Goal: Task Accomplishment & Management: Use online tool/utility

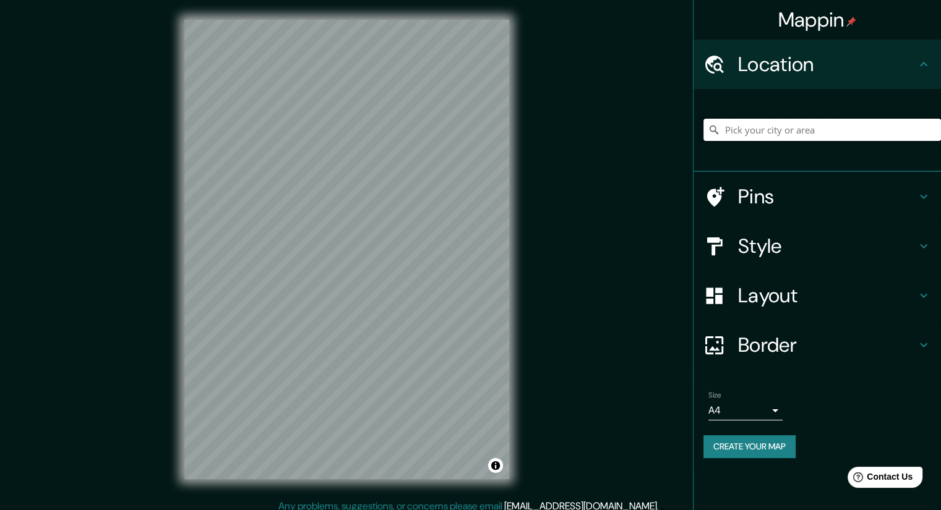
click at [750, 131] on input "Pick your city or area" at bounding box center [822, 130] width 238 height 22
paste input "Jr. [STREET_ADDRESS][PERSON_NAME]"
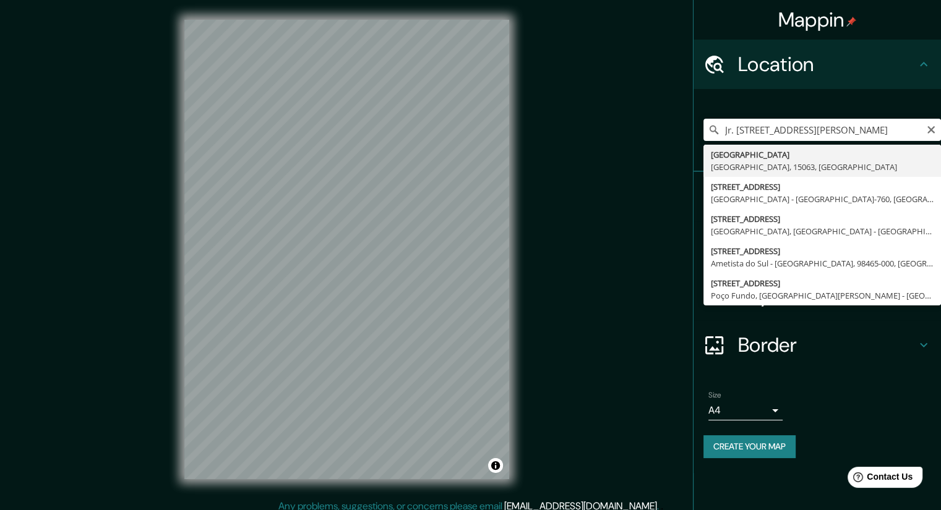
type input "[GEOGRAPHIC_DATA], [GEOGRAPHIC_DATA], 15063, [GEOGRAPHIC_DATA]"
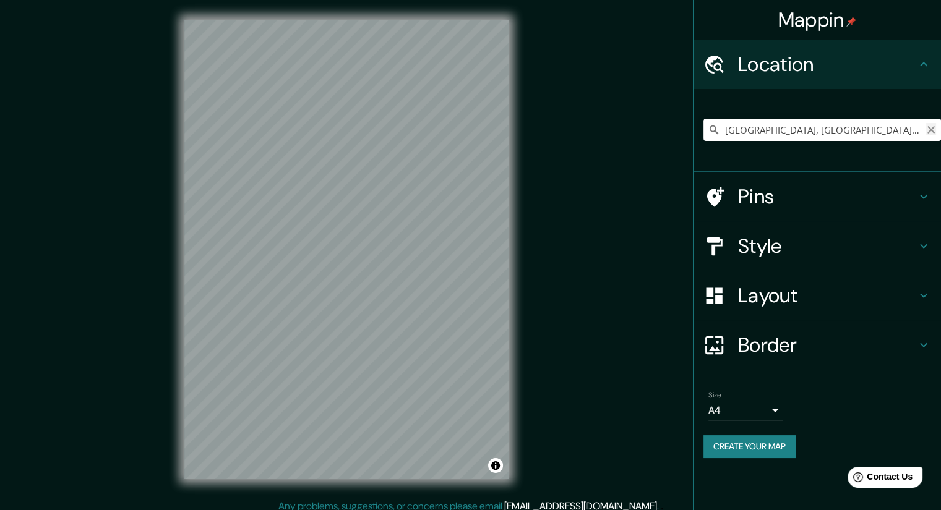
click at [930, 129] on icon "Clear" at bounding box center [930, 129] width 7 height 7
click at [871, 133] on input "Pick your city or area" at bounding box center [822, 130] width 238 height 22
paste input "Jr. [STREET_ADDRESS][PERSON_NAME]"
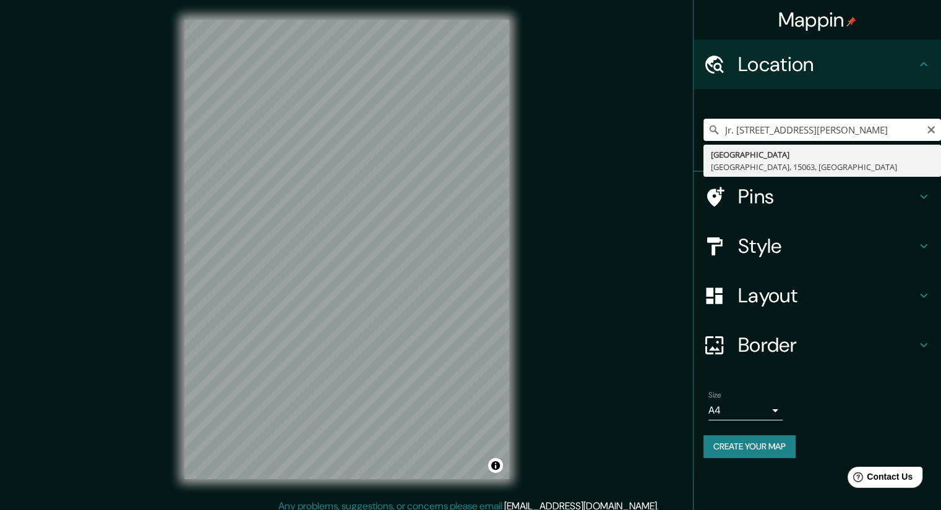
drag, startPoint x: 864, startPoint y: 128, endPoint x: 829, endPoint y: 132, distance: 34.8
click at [829, 132] on input "Jr. [STREET_ADDRESS][PERSON_NAME]" at bounding box center [822, 130] width 238 height 22
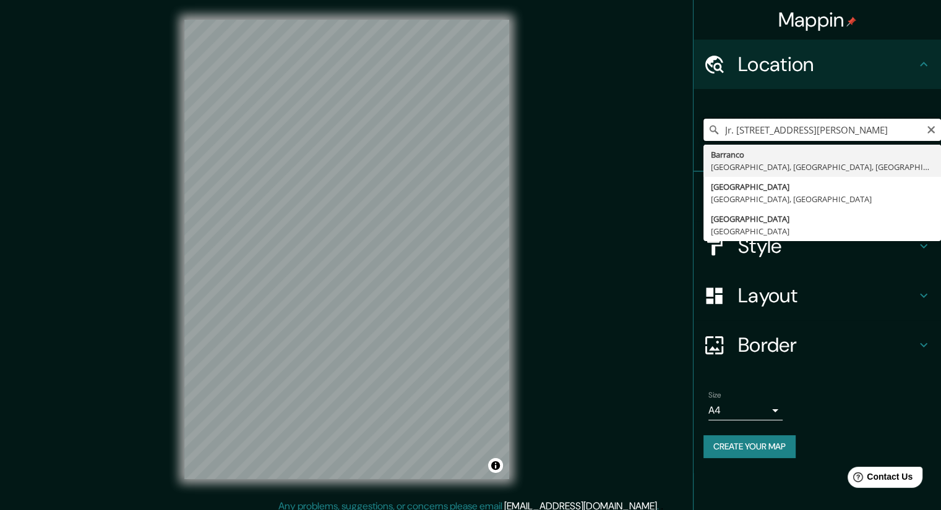
click at [730, 132] on input "Jr. [STREET_ADDRESS][PERSON_NAME]" at bounding box center [822, 130] width 238 height 22
type input "[PERSON_NAME][STREET_ADDRESS]"
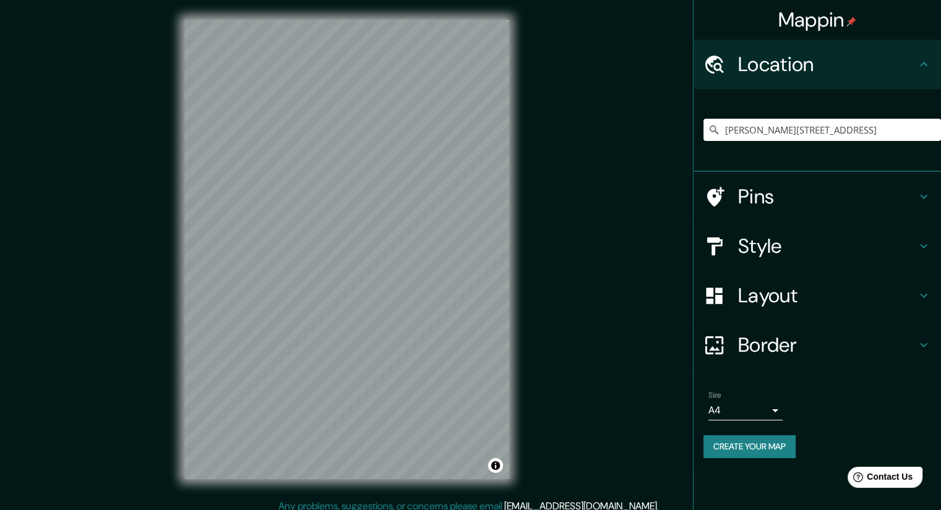
click at [773, 197] on h4 "Pins" at bounding box center [827, 196] width 178 height 25
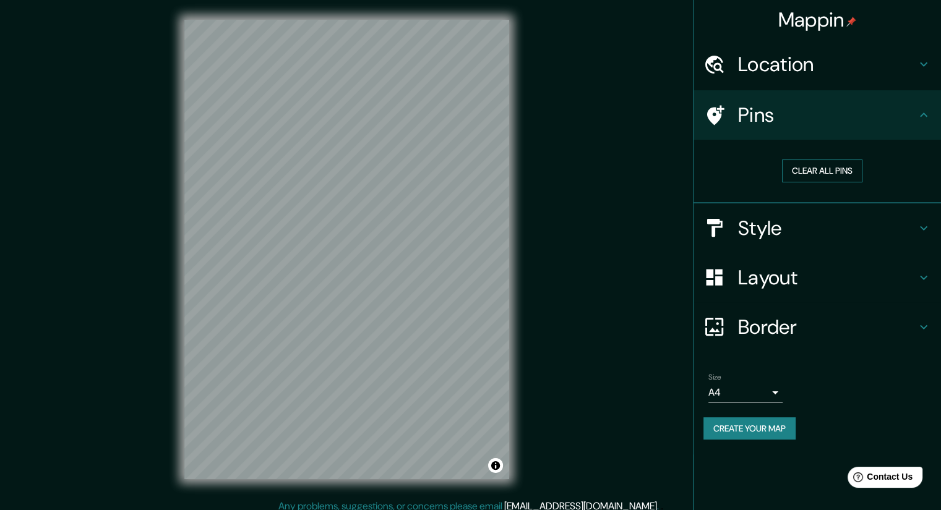
click at [853, 168] on button "Clear all pins" at bounding box center [822, 171] width 80 height 23
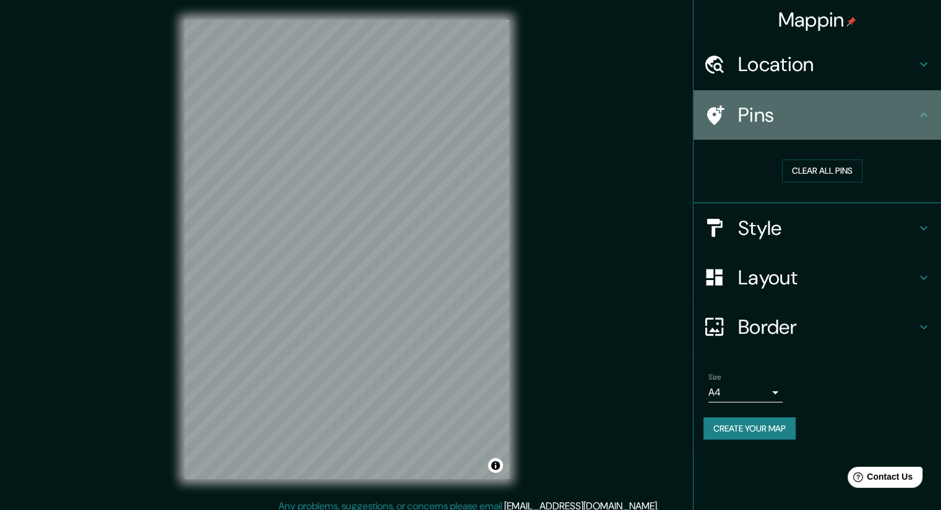
click at [868, 125] on h4 "Pins" at bounding box center [827, 115] width 178 height 25
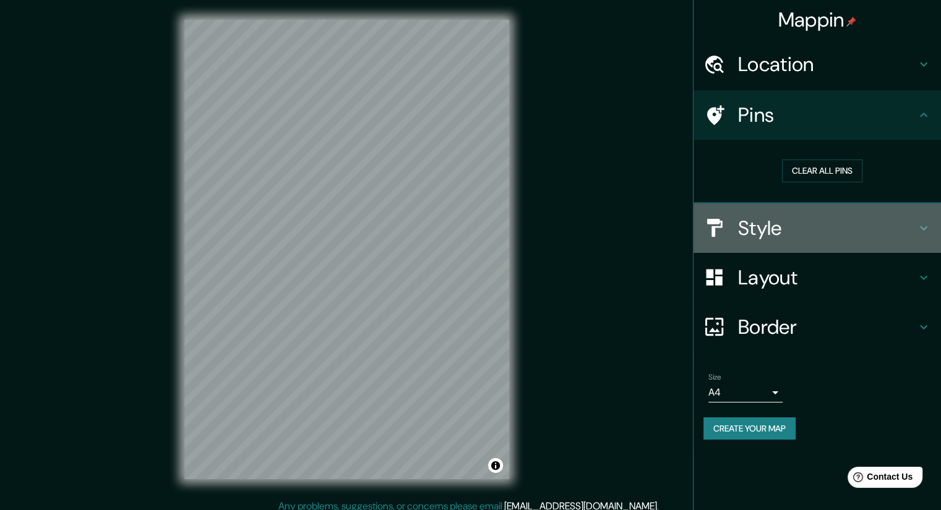
click at [790, 231] on h4 "Style" at bounding box center [827, 228] width 178 height 25
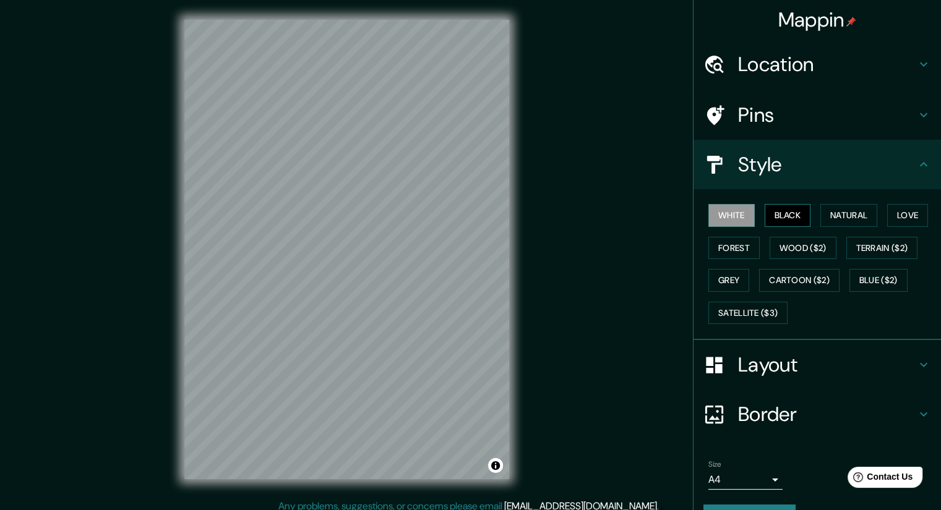
click at [797, 221] on button "Black" at bounding box center [788, 215] width 46 height 23
click at [823, 217] on button "Natural" at bounding box center [848, 215] width 57 height 23
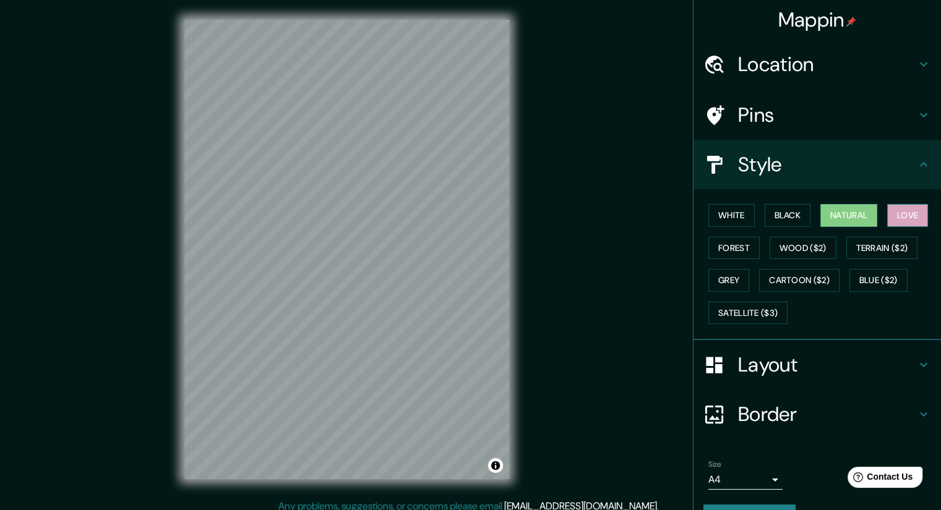
click at [898, 216] on button "Love" at bounding box center [907, 215] width 41 height 23
click at [721, 240] on button "Forest" at bounding box center [733, 248] width 51 height 23
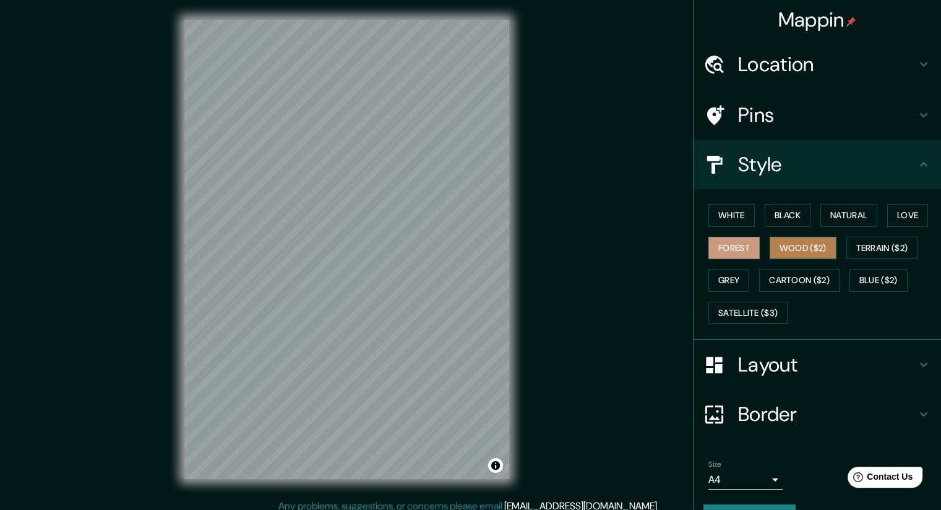
click at [804, 248] on button "Wood ($2)" at bounding box center [802, 248] width 67 height 23
click at [872, 247] on button "Terrain ($2)" at bounding box center [882, 248] width 72 height 23
click at [797, 242] on button "Wood ($2)" at bounding box center [802, 248] width 67 height 23
click at [729, 285] on button "Grey" at bounding box center [728, 280] width 41 height 23
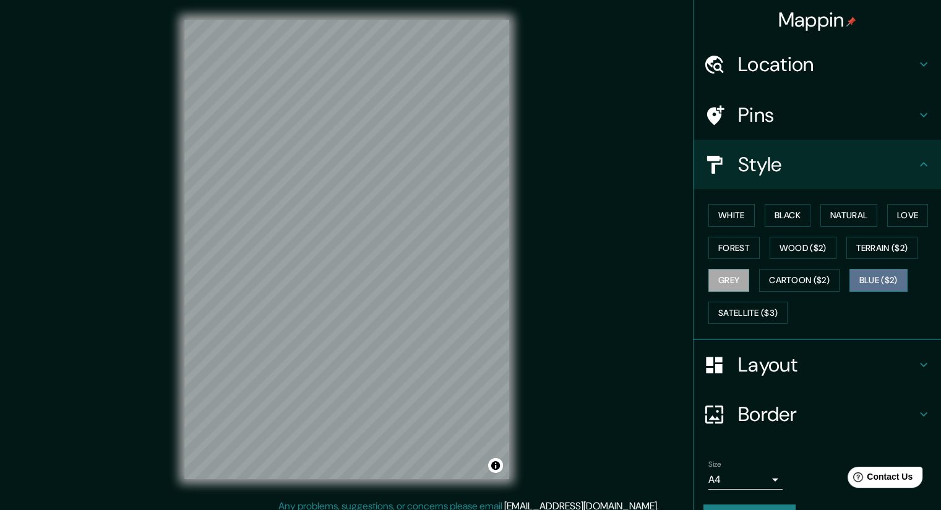
click at [876, 281] on button "Blue ($2)" at bounding box center [878, 280] width 58 height 23
click at [873, 247] on button "Terrain ($2)" at bounding box center [882, 248] width 72 height 23
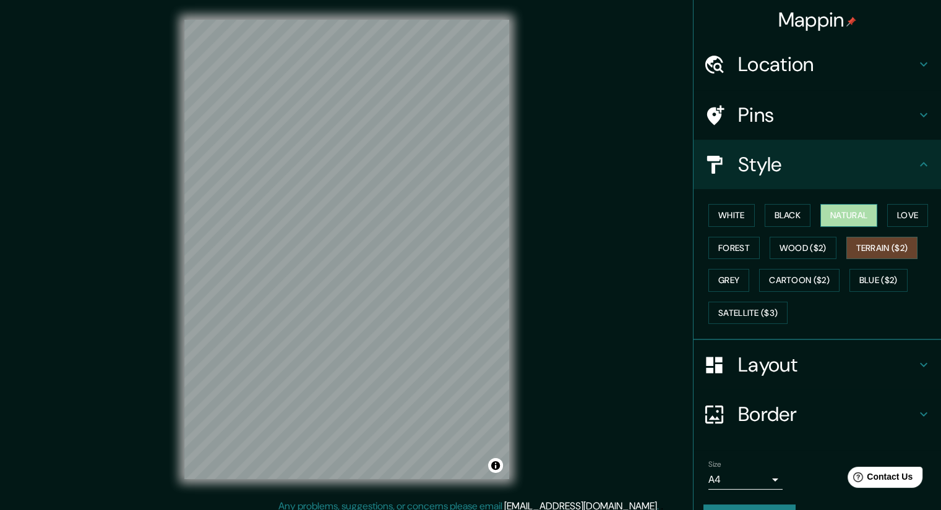
click at [841, 218] on button "Natural" at bounding box center [848, 215] width 57 height 23
click at [765, 378] on div "Layout" at bounding box center [816, 364] width 247 height 49
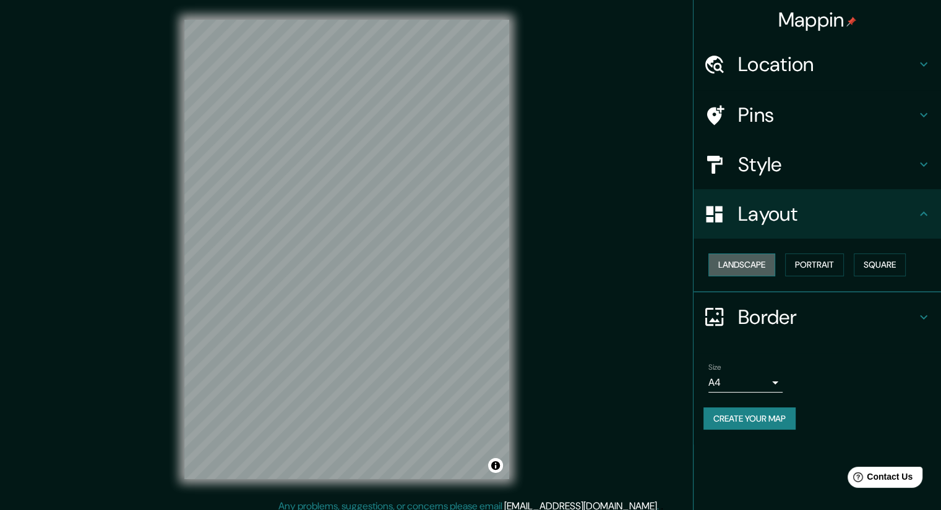
click at [747, 268] on button "Landscape" at bounding box center [741, 265] width 67 height 23
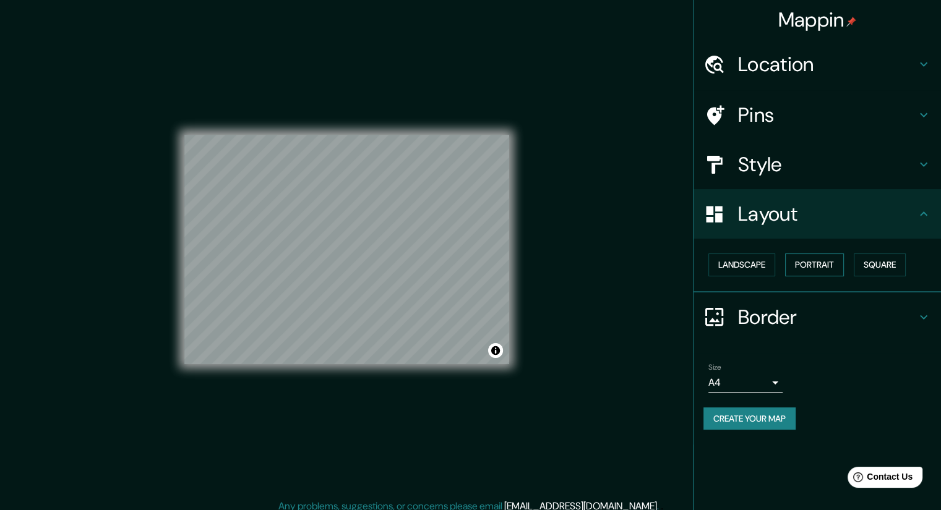
click at [809, 263] on button "Portrait" at bounding box center [814, 265] width 59 height 23
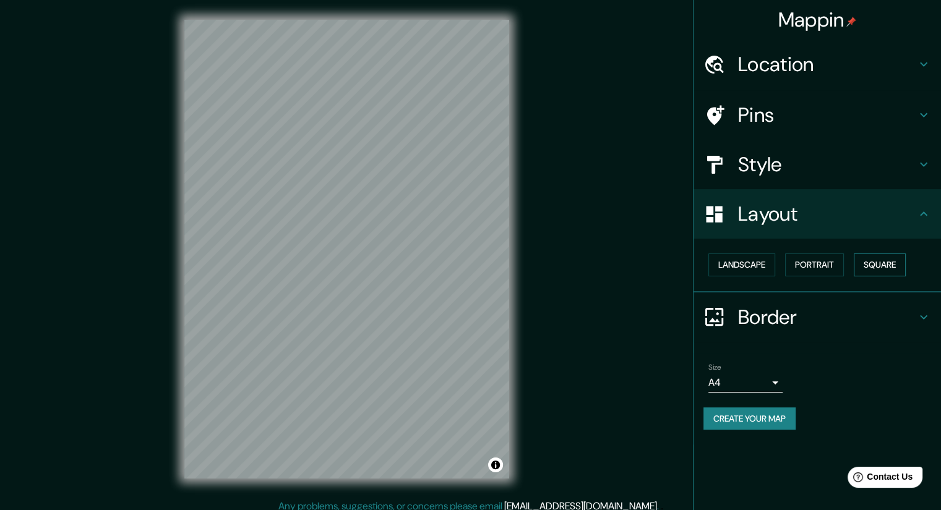
click at [862, 260] on button "Square" at bounding box center [880, 265] width 52 height 23
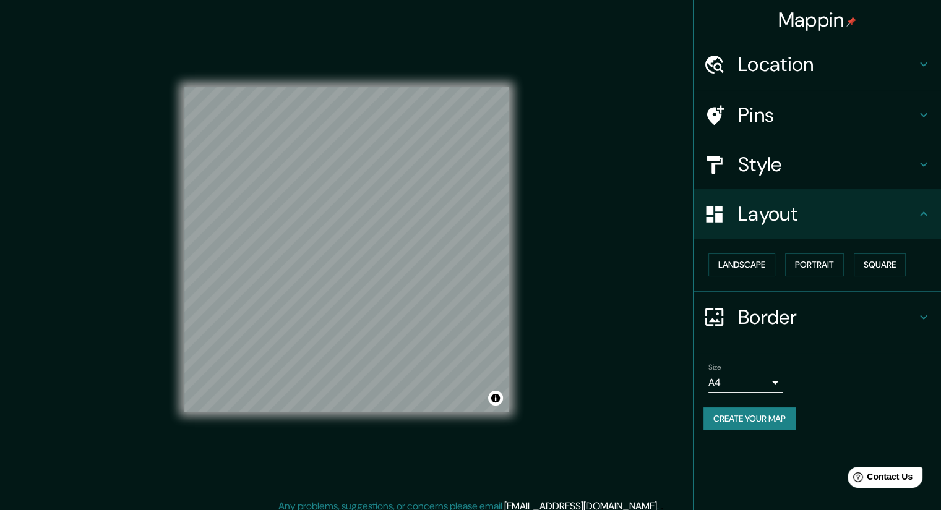
click at [785, 272] on div "Landscape [GEOGRAPHIC_DATA]" at bounding box center [822, 265] width 238 height 33
click at [819, 265] on button "Portrait" at bounding box center [814, 265] width 59 height 23
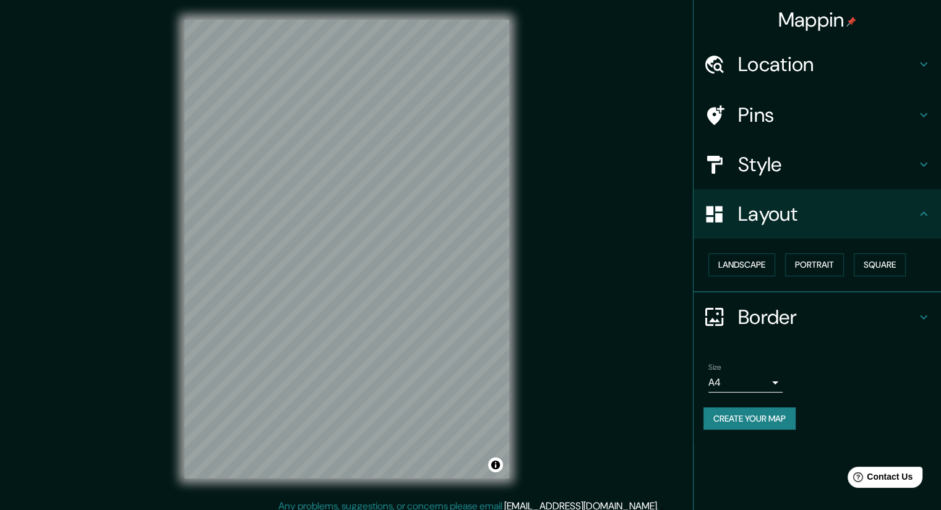
click at [808, 314] on h4 "Border" at bounding box center [827, 317] width 178 height 25
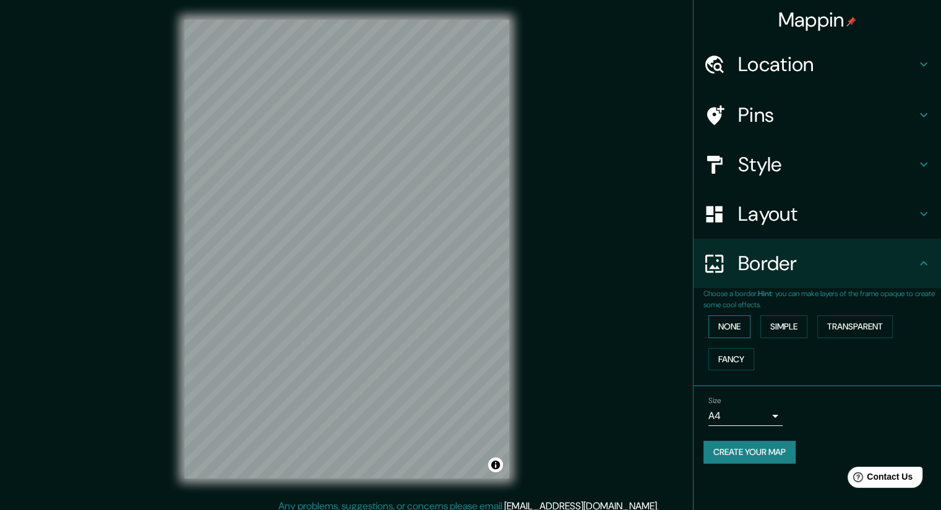
click at [727, 328] on button "None" at bounding box center [729, 326] width 42 height 23
click at [769, 328] on button "Simple" at bounding box center [783, 326] width 47 height 23
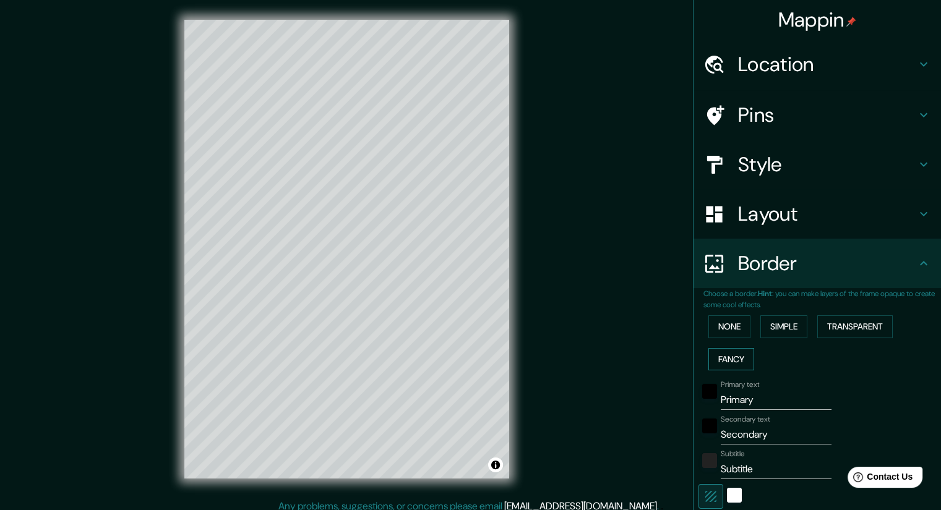
click at [722, 363] on button "Fancy" at bounding box center [731, 359] width 46 height 23
click at [755, 409] on input "Primary" at bounding box center [776, 400] width 111 height 20
drag, startPoint x: 755, startPoint y: 406, endPoint x: 692, endPoint y: 407, distance: 63.7
click at [698, 407] on div "Primary text Primary" at bounding box center [799, 395] width 203 height 30
type input "n"
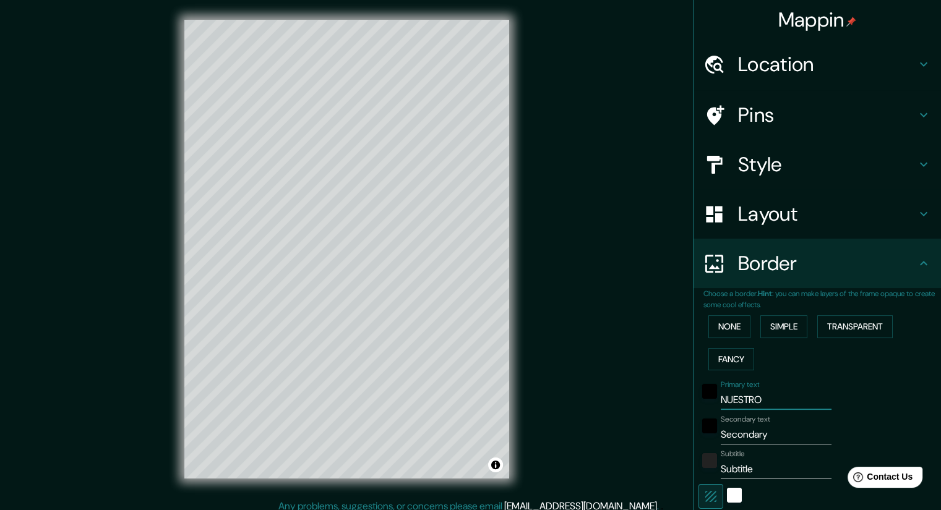
type input "NUESTRO"
drag, startPoint x: 780, startPoint y: 435, endPoint x: 664, endPoint y: 427, distance: 115.9
click at [664, 427] on div "Mappin Location [PERSON_NAME][STREET_ADDRESS] Pins Style Layout Border Choose a…" at bounding box center [470, 259] width 941 height 519
type input "JR. COLINA 107"
drag, startPoint x: 762, startPoint y: 463, endPoint x: 680, endPoint y: 471, distance: 82.6
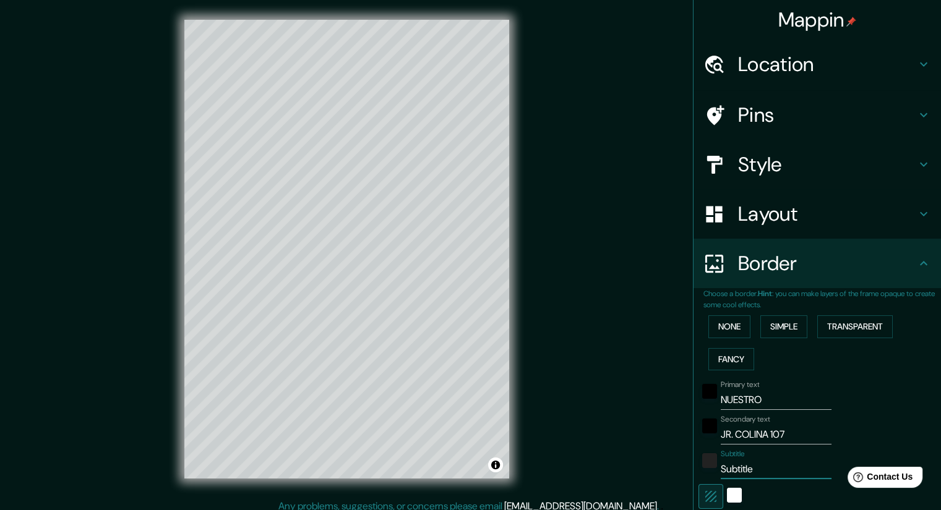
click at [680, 471] on div "Mappin Location [PERSON_NAME][STREET_ADDRESS] Pins Style Layout Border Choose a…" at bounding box center [470, 259] width 941 height 519
type input "V"
type input "[PERSON_NAME]"
